Goal: Information Seeking & Learning: Find specific fact

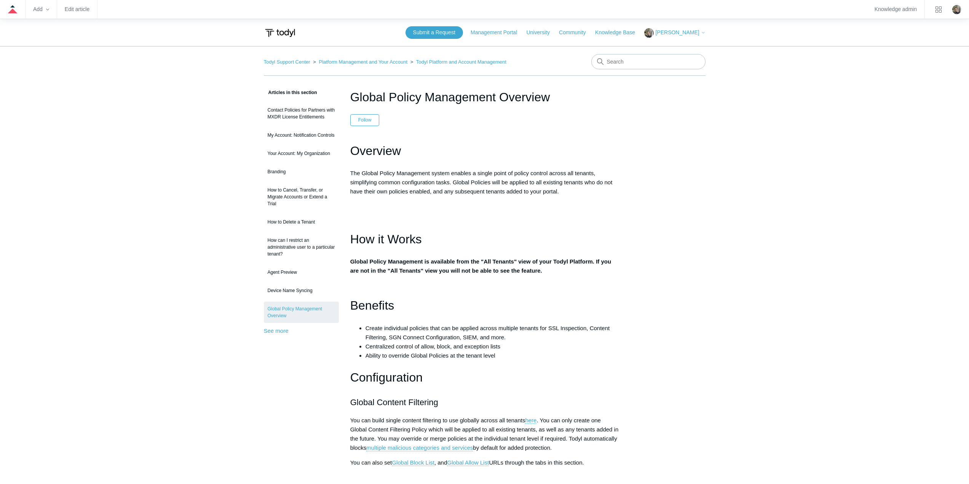
scroll to position [276, 0]
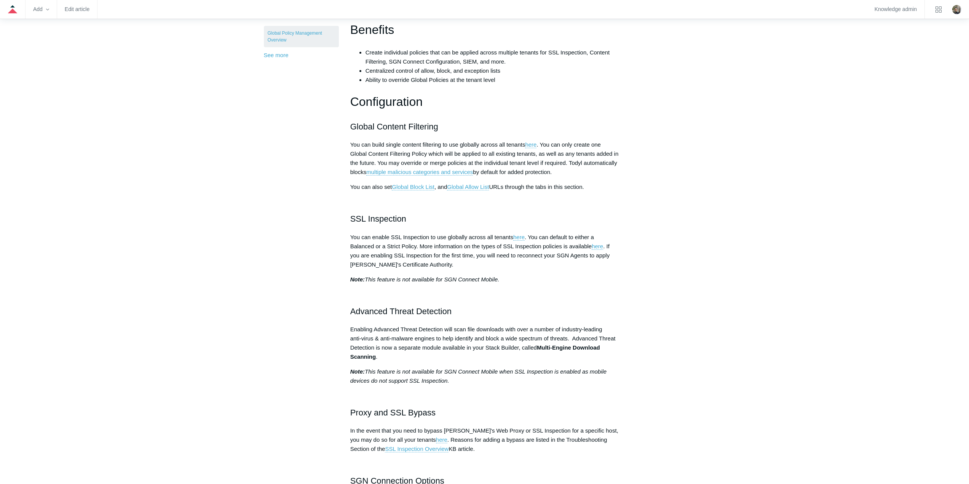
click at [301, 240] on aside "Articles in this section Contact Policies for Partners with MXDR License Entitl…" at bounding box center [301, 399] width 75 height 1175
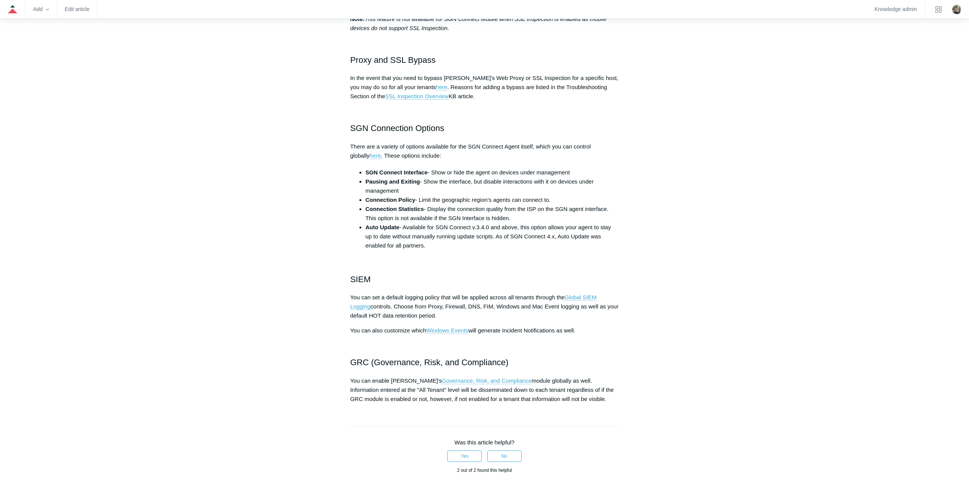
scroll to position [695, 0]
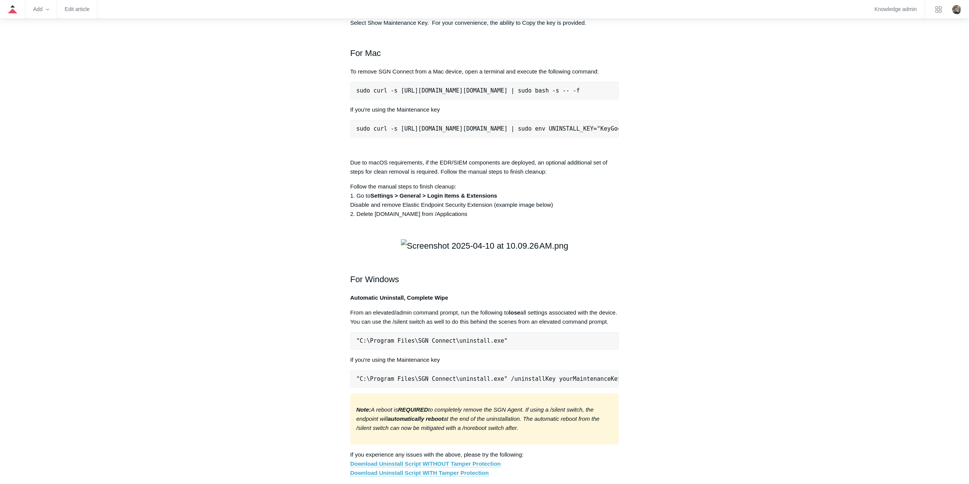
scroll to position [941, 0]
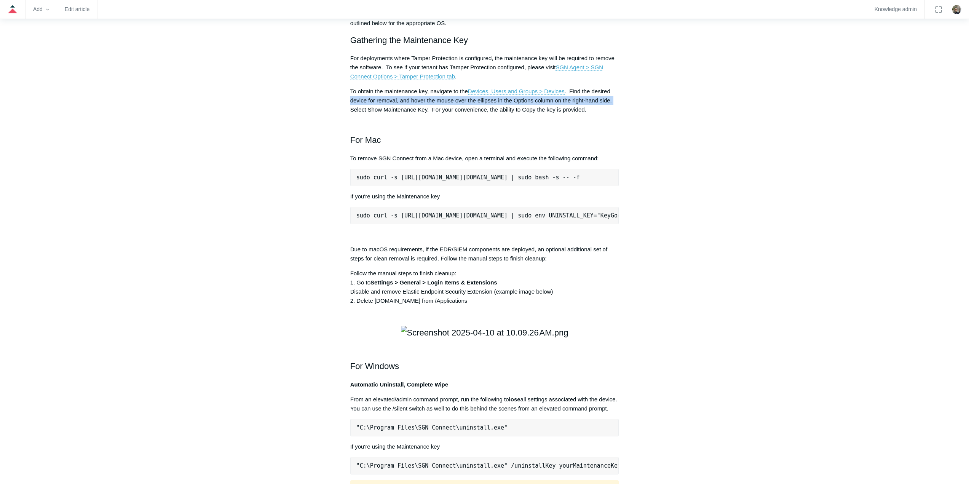
drag, startPoint x: 686, startPoint y: 210, endPoint x: 690, endPoint y: 215, distance: 6.2
click at [686, 211] on div "Articles in this section Installation Procedure for macOS 15 (Sequoia) Check to…" at bounding box center [485, 207] width 442 height 2120
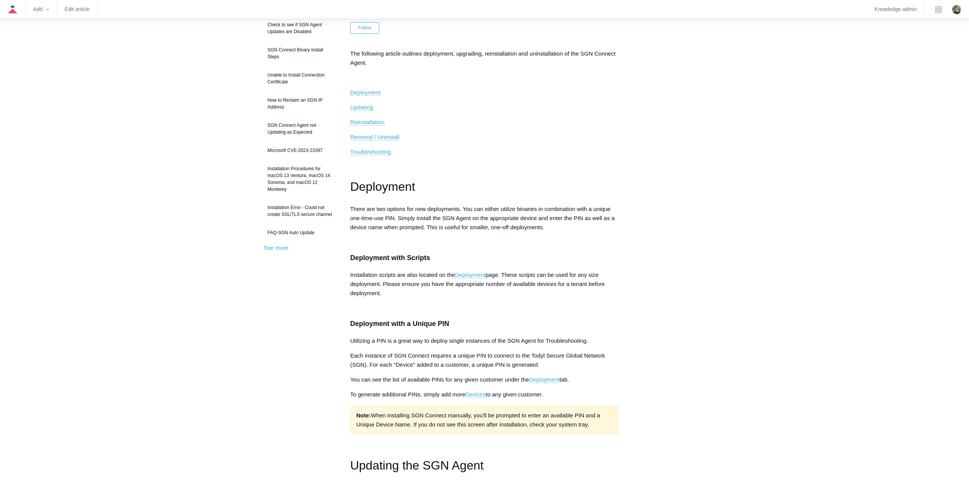
scroll to position [0, 0]
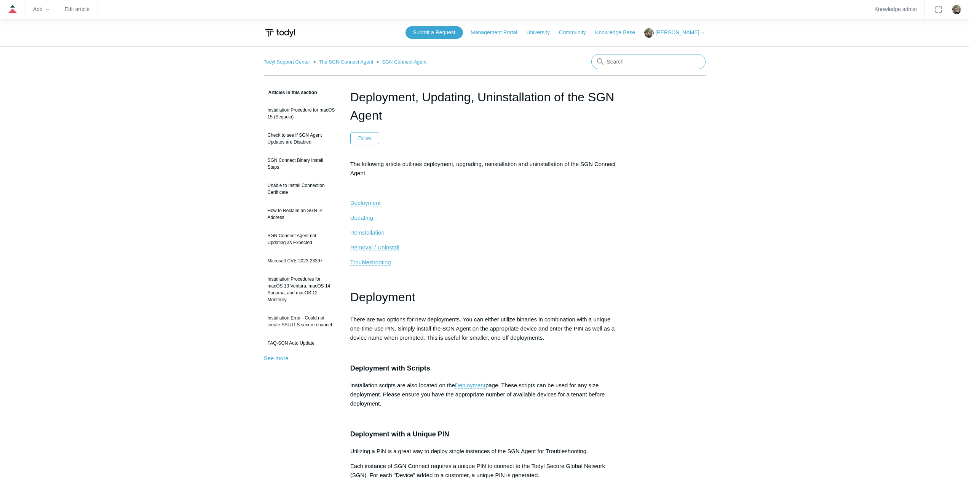
click at [670, 63] on input "Search" at bounding box center [649, 61] width 114 height 15
type input "sgn error codes"
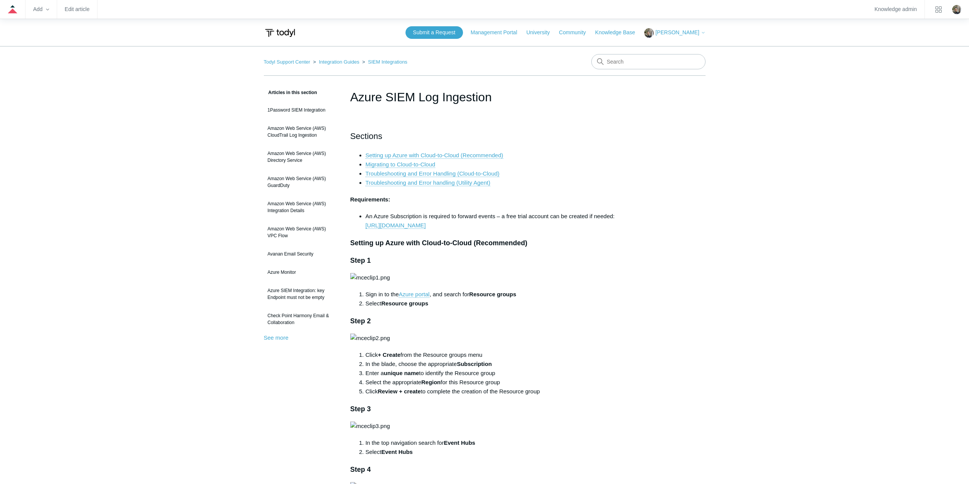
drag, startPoint x: 494, startPoint y: 99, endPoint x: 352, endPoint y: 96, distance: 142.5
click at [352, 96] on h1 "Azure SIEM Log Ingestion" at bounding box center [484, 97] width 269 height 18
copy h1 "Azure SIEM Log Ingestion"
click at [639, 59] on input "Search" at bounding box center [649, 61] width 114 height 15
paste input "Azure SIEM Log Ingestion"
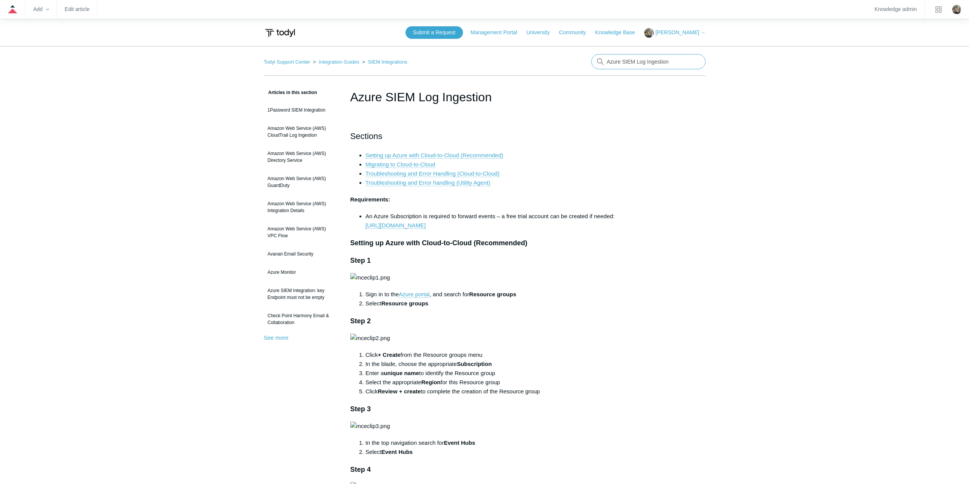
type input "Azure SIEM Log Ingestion"
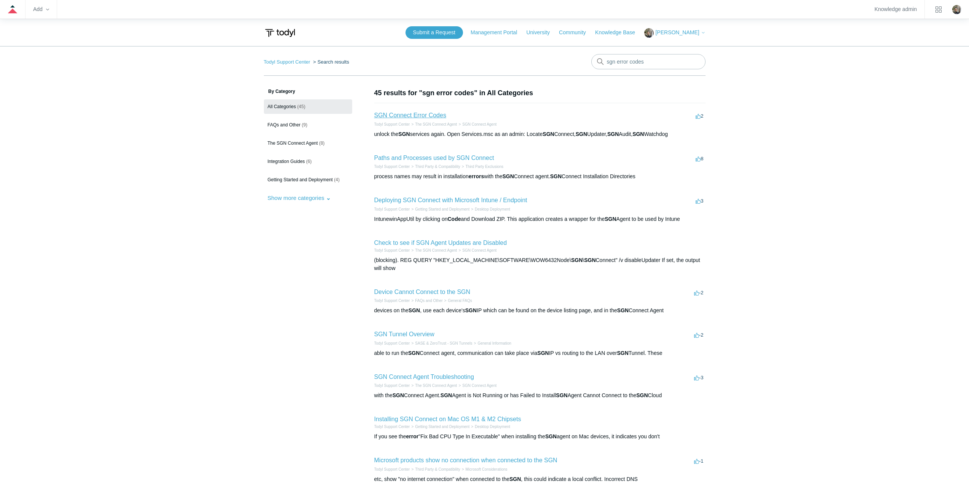
click at [423, 115] on link "SGN Connect Error Codes" at bounding box center [410, 115] width 72 height 6
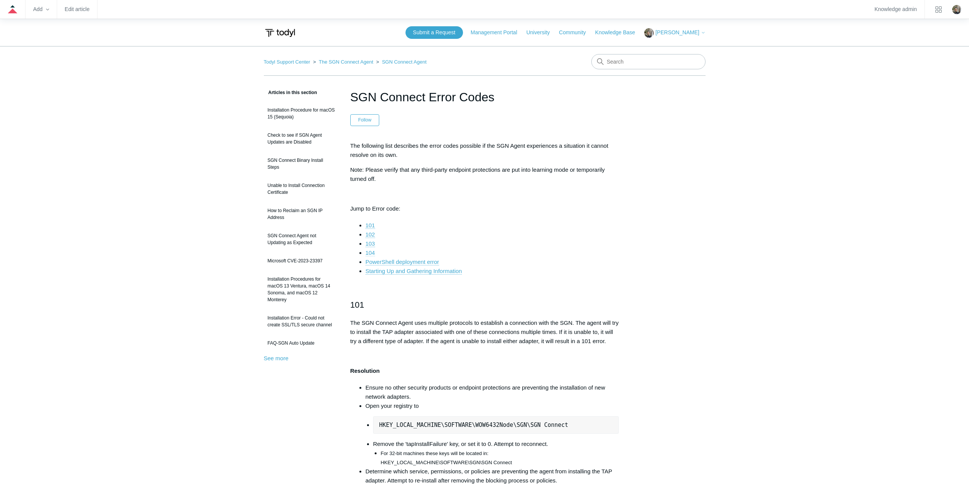
click at [374, 252] on link "104" at bounding box center [371, 253] width 10 height 7
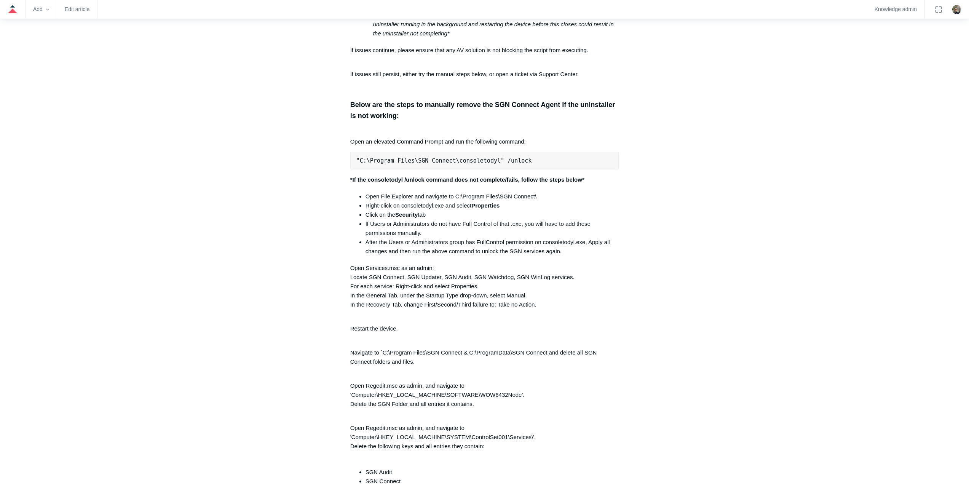
scroll to position [1526, 0]
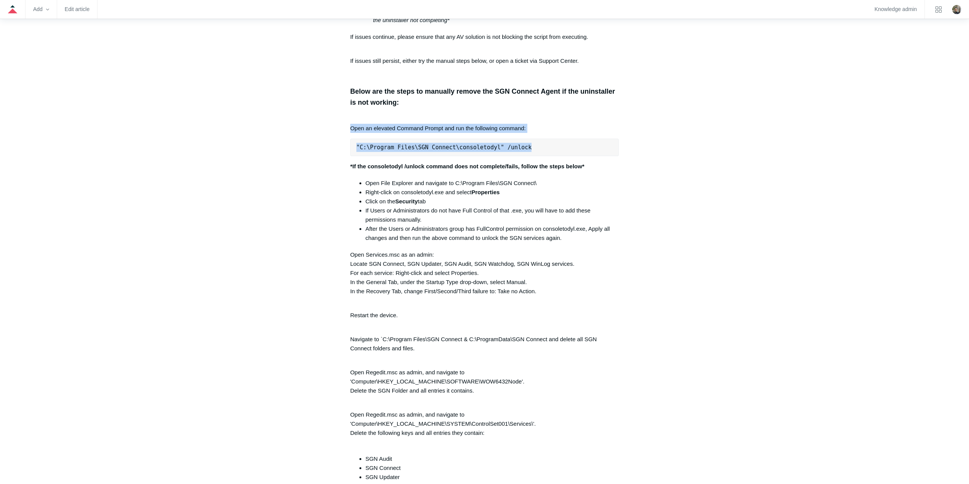
drag, startPoint x: 349, startPoint y: 133, endPoint x: 611, endPoint y: 160, distance: 263.1
click at [611, 160] on article "SGN Connect Error Codes Follow Not yet followed by anyone The following list de…" at bounding box center [485, 193] width 292 height 3262
copy div "Open an elevated Command Prompt and run the following command: "C:\Program File…"
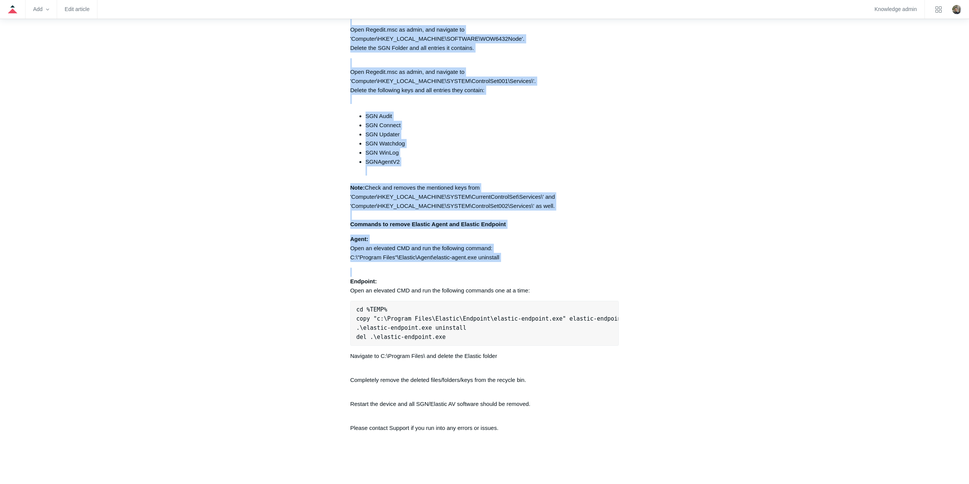
scroll to position [1907, 0]
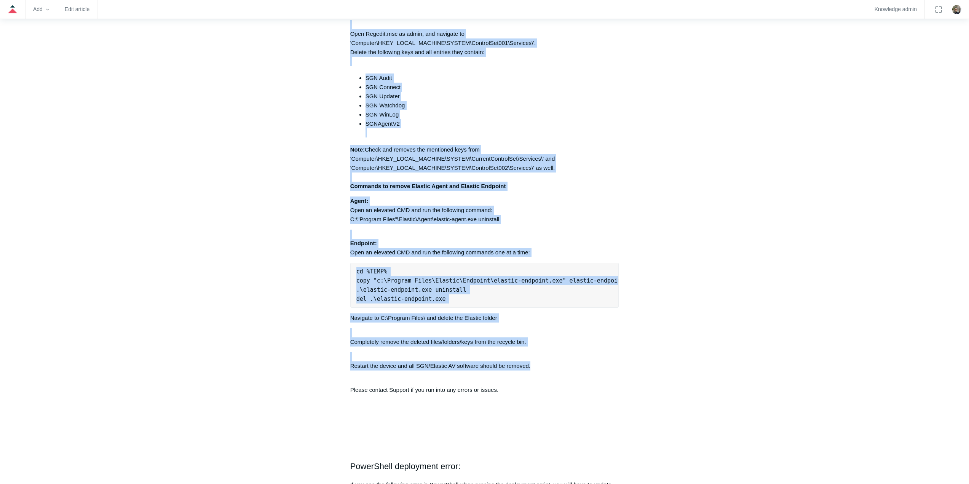
drag, startPoint x: 346, startPoint y: 170, endPoint x: 579, endPoint y: 379, distance: 312.9
copy div "*If the consoletodyl /unlock command does not complete/fails, follow the steps …"
click at [613, 89] on li "SGN Connect" at bounding box center [493, 87] width 254 height 9
click at [555, 237] on p "Endpoint: Open an elevated CMD and run the following commands one at a time:" at bounding box center [484, 243] width 269 height 27
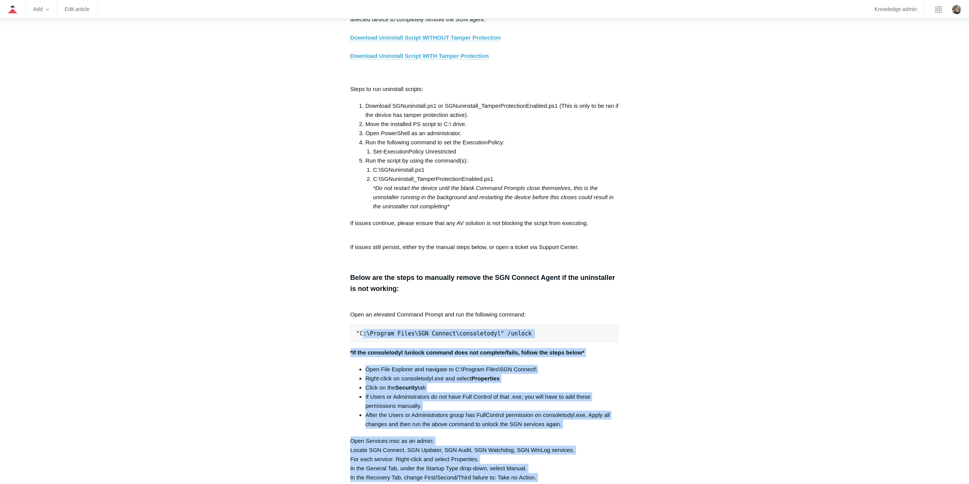
scroll to position [1411, 0]
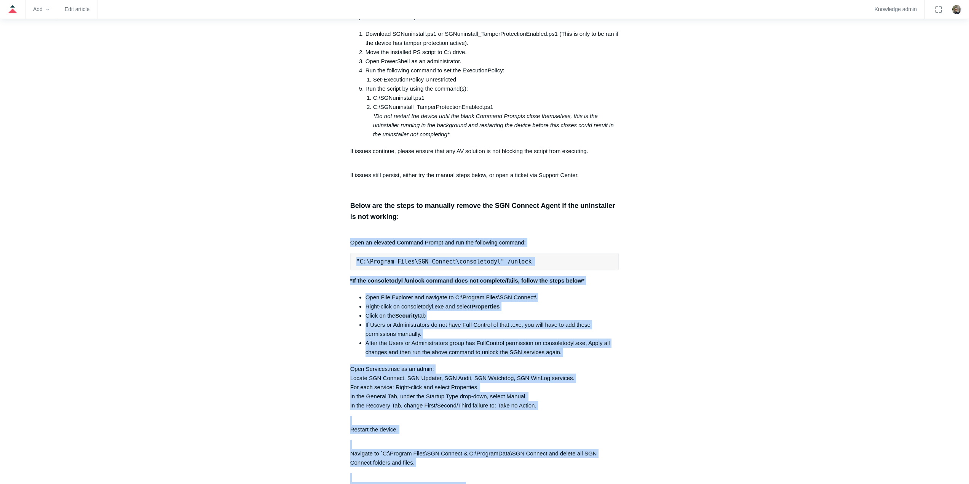
drag, startPoint x: 538, startPoint y: 379, endPoint x: 350, endPoint y: 247, distance: 228.9
click at [350, 247] on div "The following list describes the error codes possible if the SGN Agent experien…" at bounding box center [484, 186] width 269 height 2912
copy div "Open an elevated Command Prompt and run the following command: "C:\Program File…"
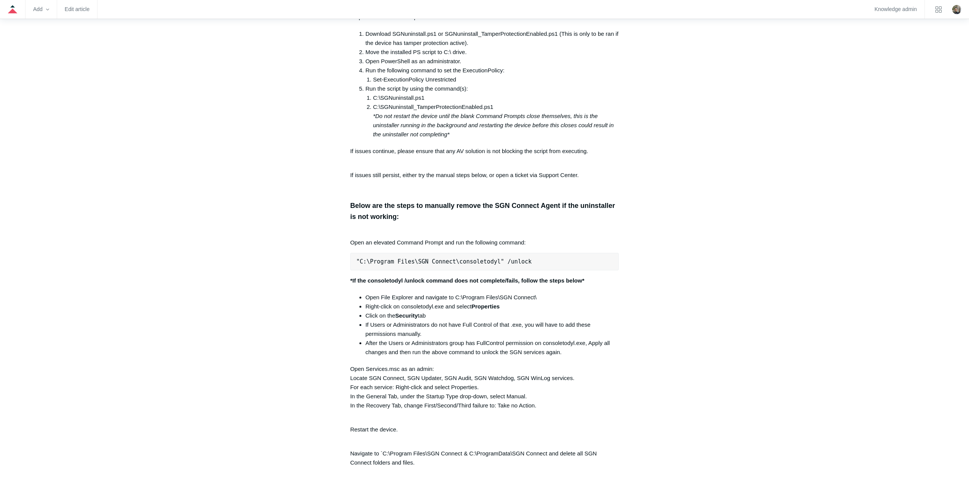
click at [190, 181] on main "Todyl Support Center The SGN Connect Agent SGN Connect Agent Articles in this s…" at bounding box center [484, 286] width 969 height 3303
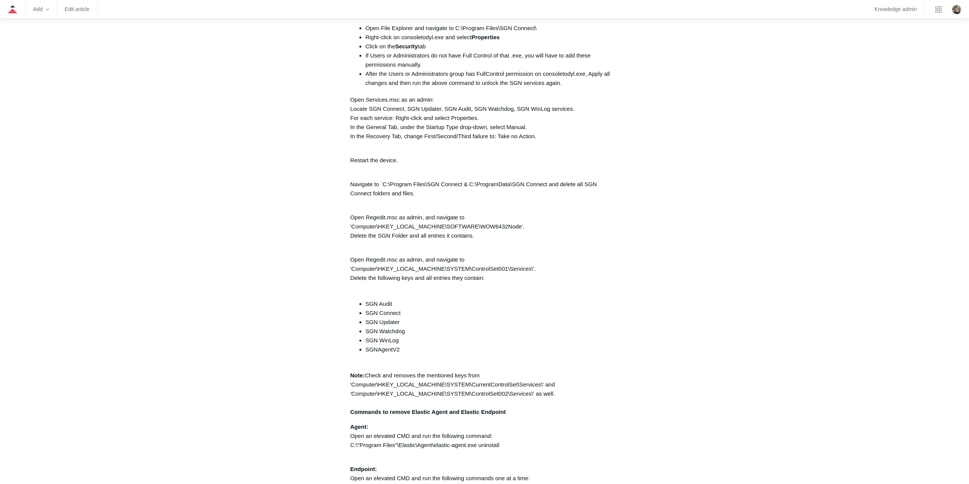
scroll to position [1678, 0]
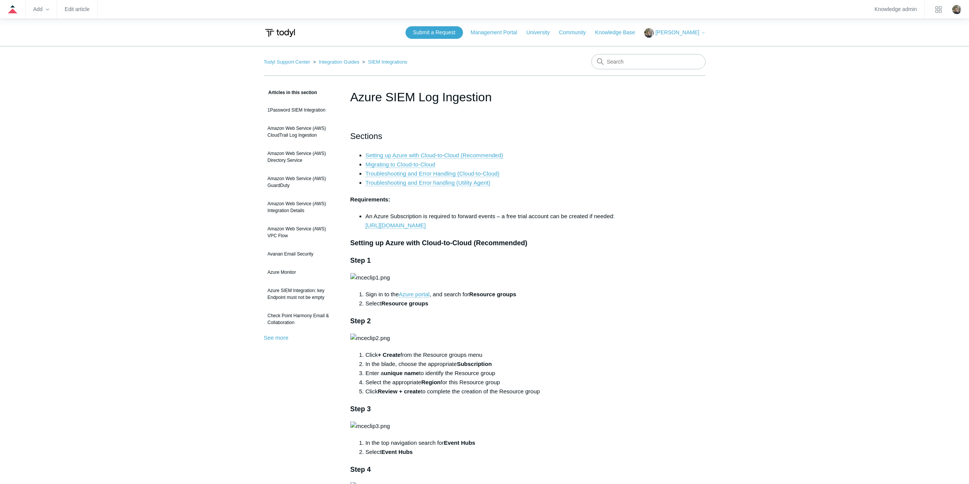
drag, startPoint x: 498, startPoint y: 101, endPoint x: 347, endPoint y: 90, distance: 151.3
drag, startPoint x: 502, startPoint y: 94, endPoint x: 351, endPoint y: 96, distance: 150.9
click at [351, 96] on h1 "Azure SIEM Log Ingestion" at bounding box center [484, 97] width 269 height 18
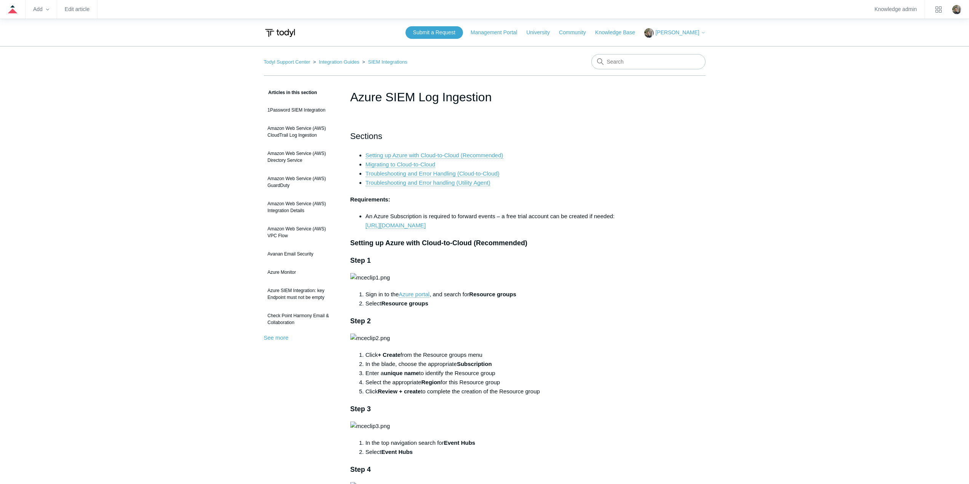
copy h1 "Azure SIEM Log Ingestion"
click at [659, 65] on input "Search" at bounding box center [649, 61] width 114 height 15
paste input "Azure SIEM Log Ingestion"
type input "Azure SIEM Log Ingestion"
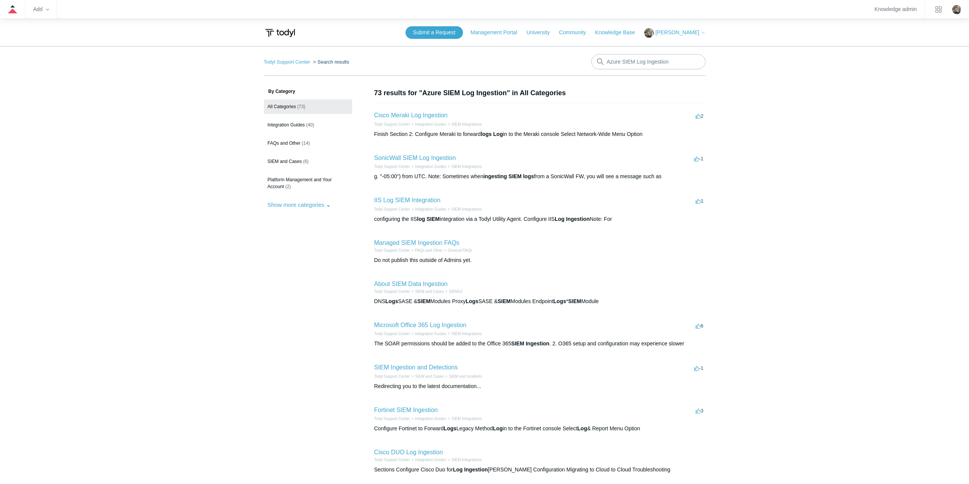
drag, startPoint x: 415, startPoint y: 284, endPoint x: 332, endPoint y: 278, distance: 83.3
click at [332, 278] on aside "By Category All Categories (73) Integration Guides (40) FAQs and Other (14) SIE…" at bounding box center [308, 306] width 88 height 437
click at [409, 285] on link "About SIEM Data Ingestion" at bounding box center [411, 284] width 74 height 6
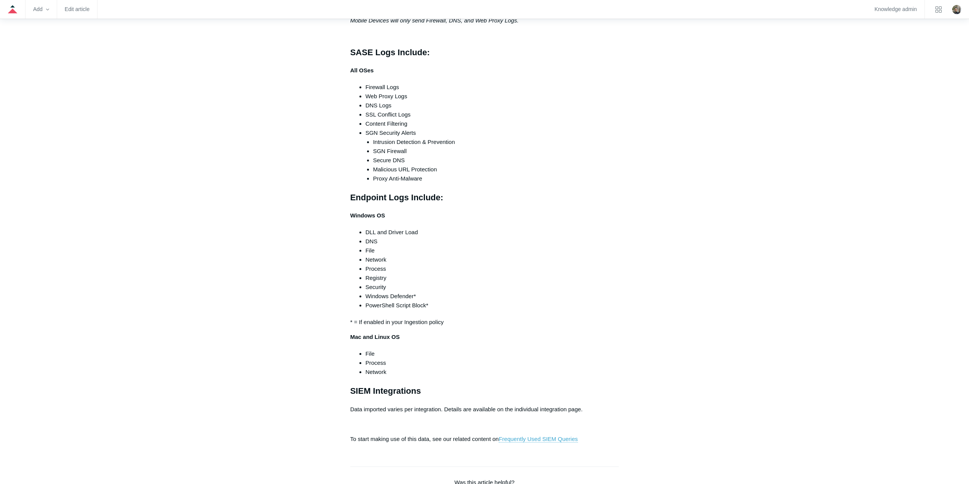
scroll to position [686, 0]
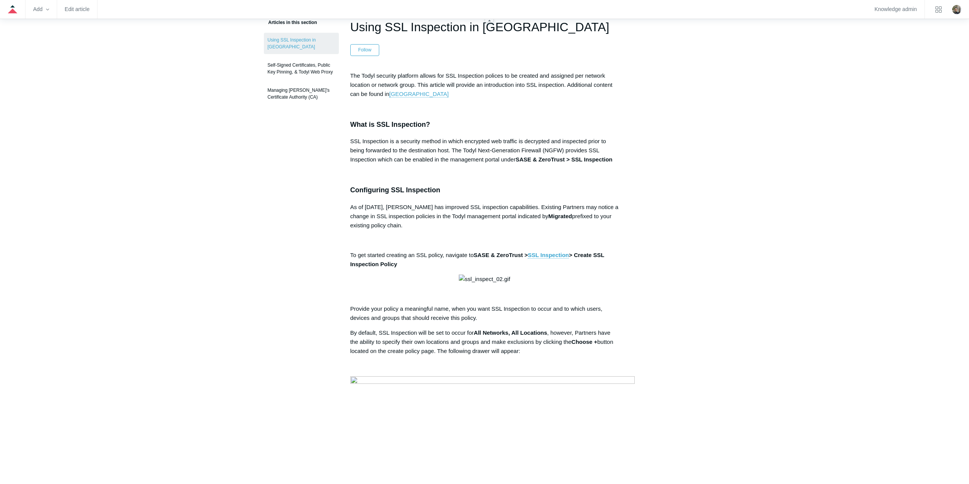
scroll to position [929, 0]
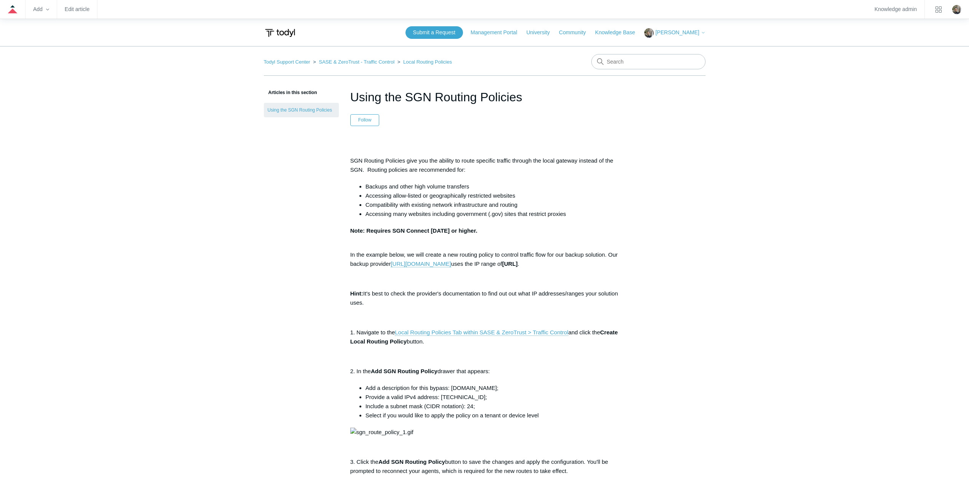
click at [827, 162] on main "Todyl Support Center SASE & ZeroTrust - Traffic Control Local Routing Policies …" at bounding box center [484, 451] width 969 height 811
